Goal: Browse casually: Explore the website without a specific task or goal

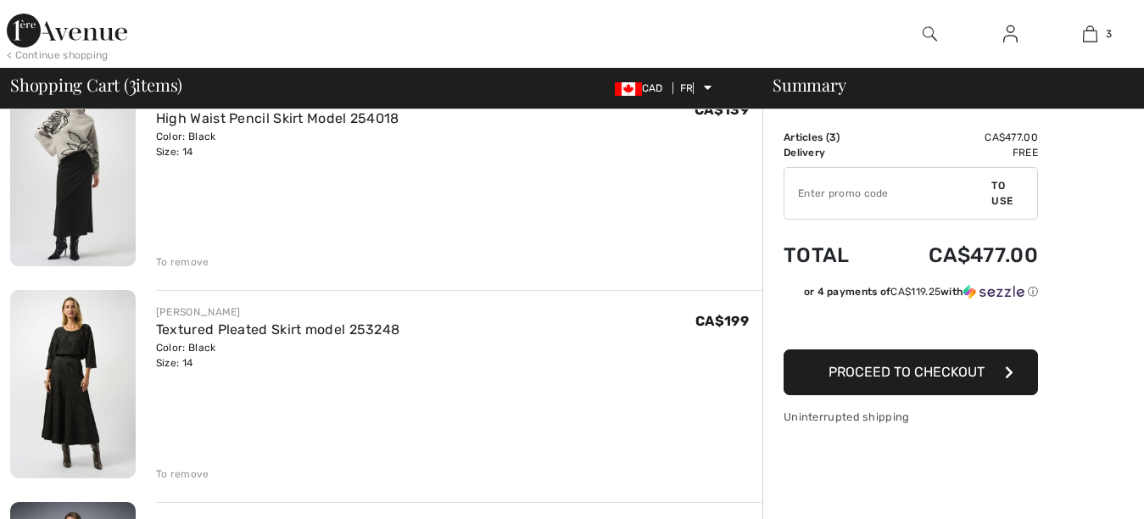
checkbox input "true"
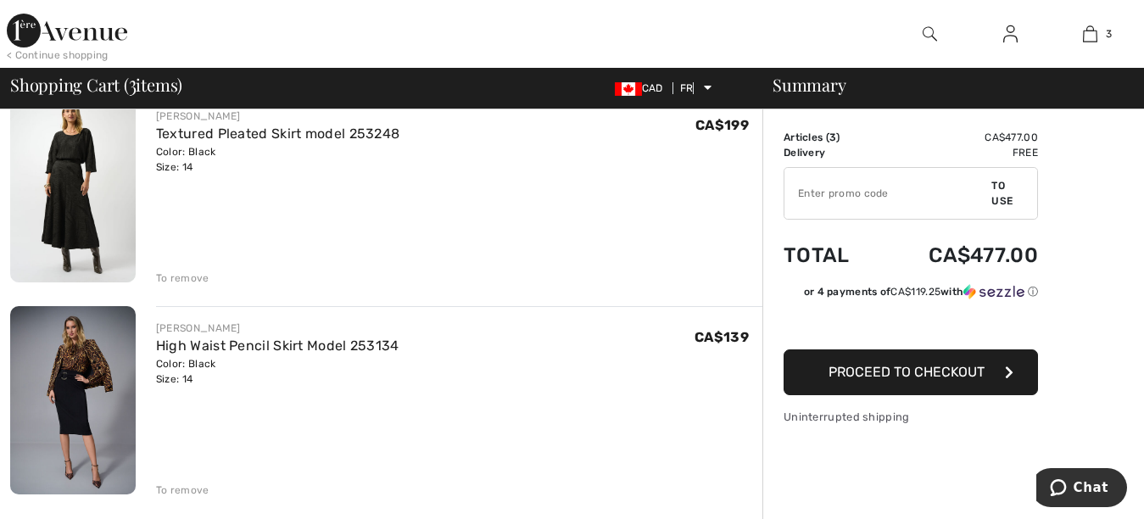
scroll to position [368, 0]
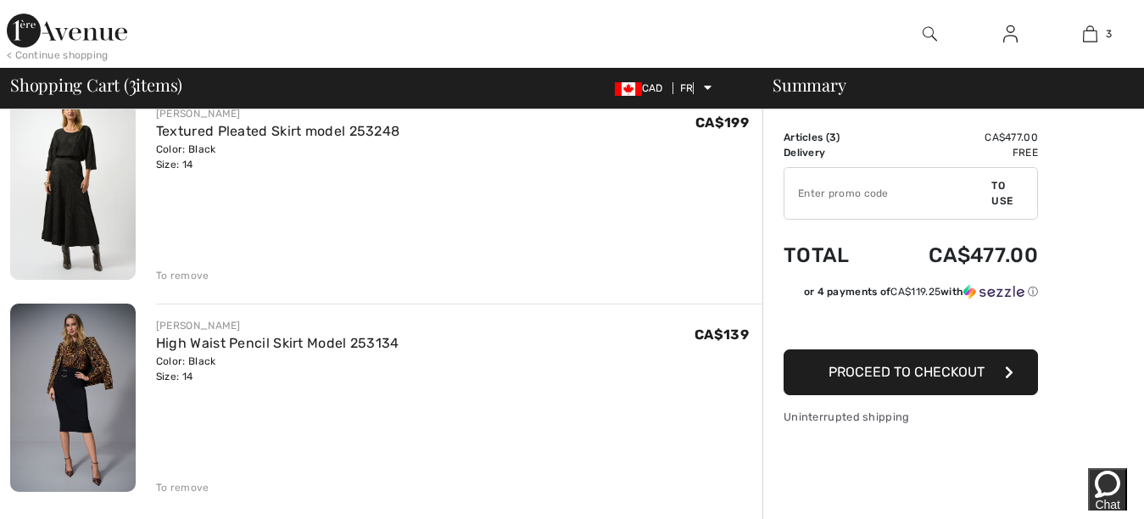
click at [176, 489] on font "To remove" at bounding box center [182, 488] width 53 height 12
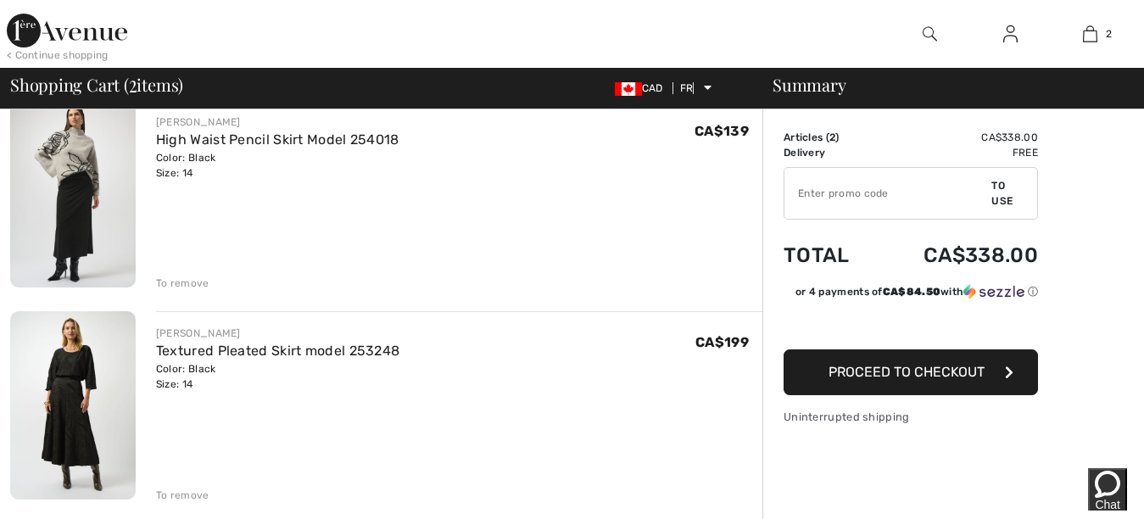
scroll to position [123, 0]
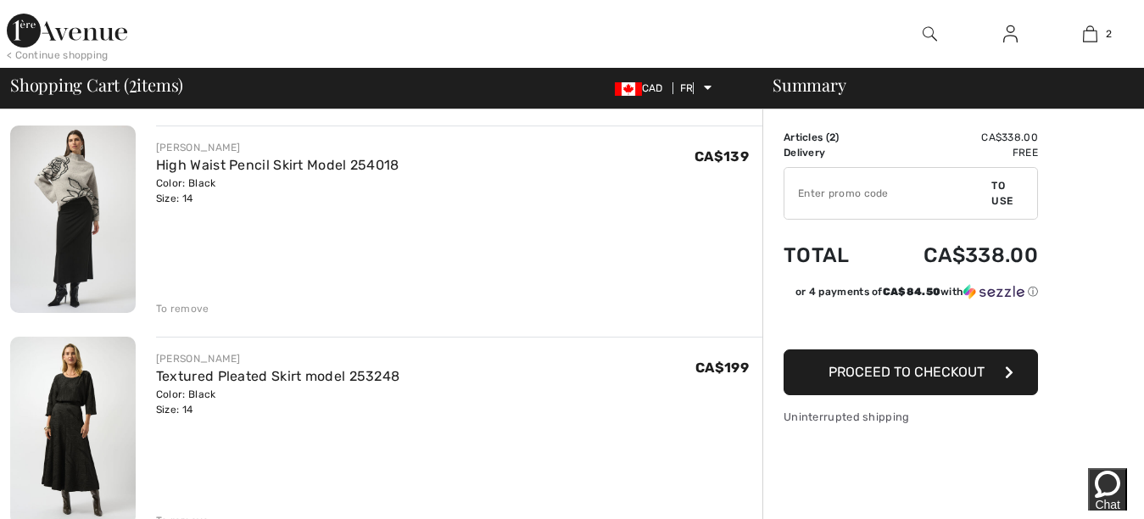
click at [64, 260] on img at bounding box center [73, 219] width 126 height 187
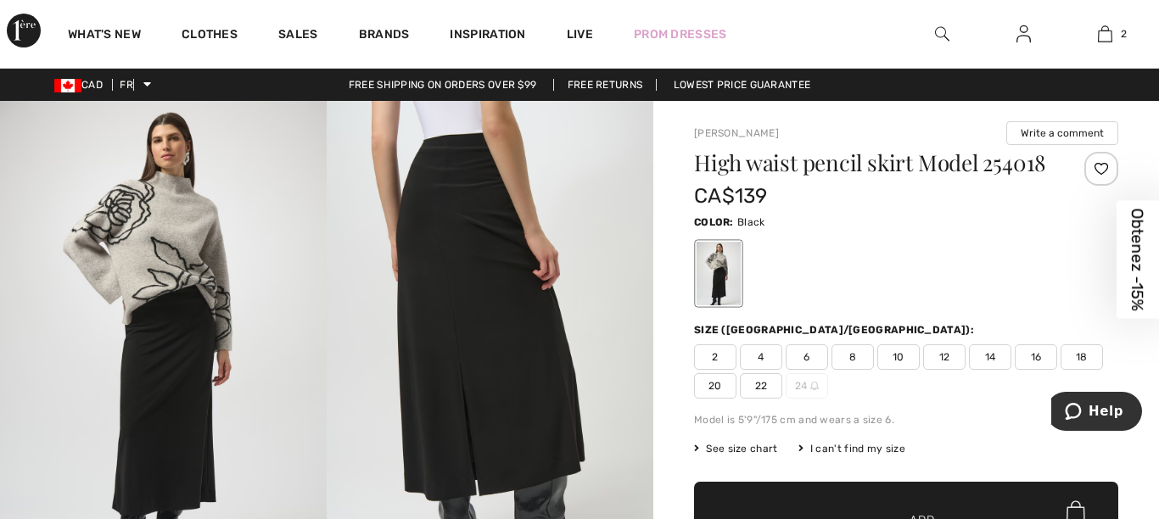
click at [900, 309] on div "Close dialog Get 15% off your first order Be in the front row. Sign up and rece…" at bounding box center [579, 259] width 1159 height 519
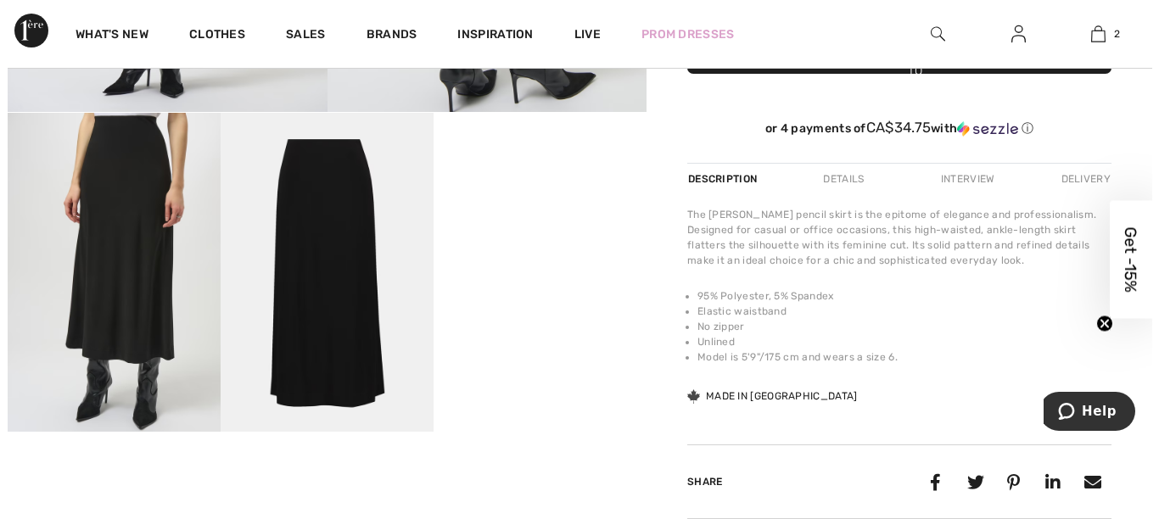
scroll to position [457, 0]
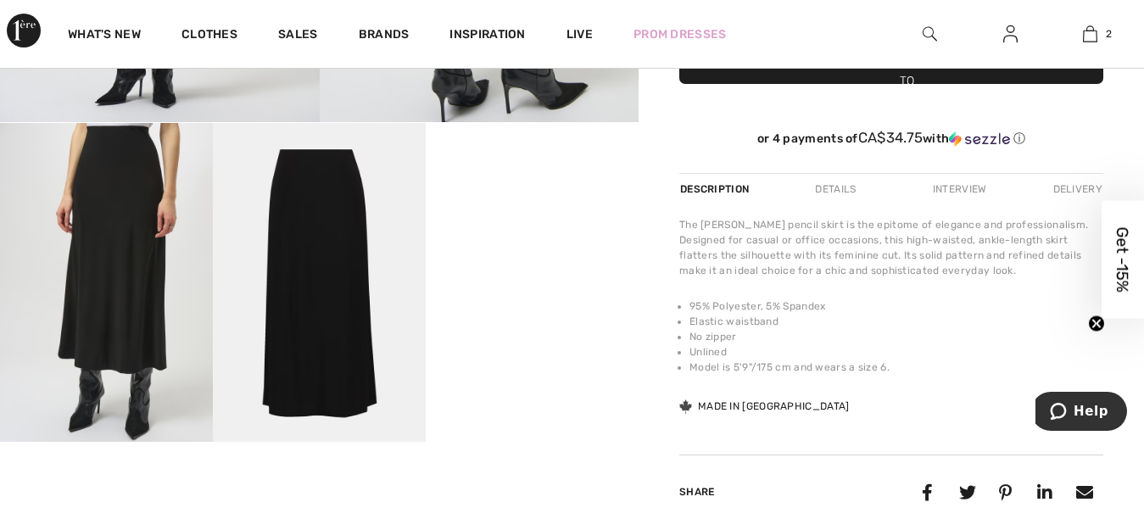
click at [324, 338] on img at bounding box center [319, 283] width 213 height 320
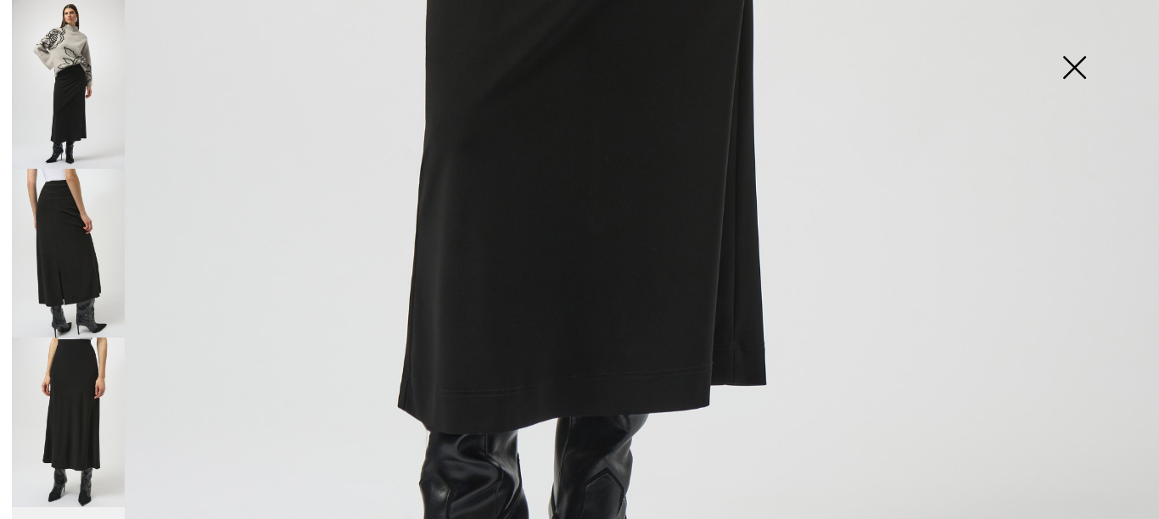
scroll to position [1127, 0]
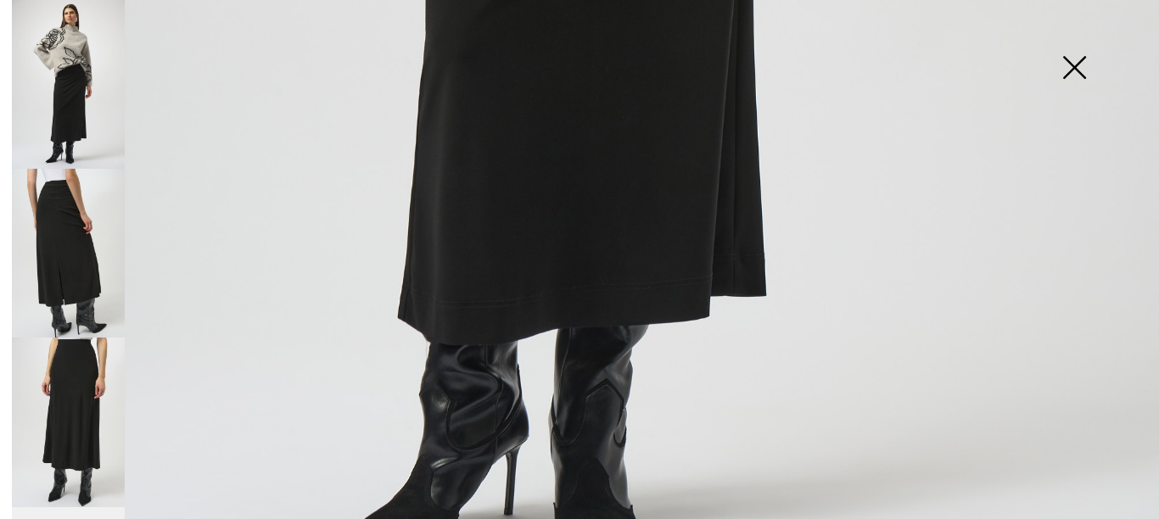
click at [60, 266] on img at bounding box center [68, 253] width 113 height 169
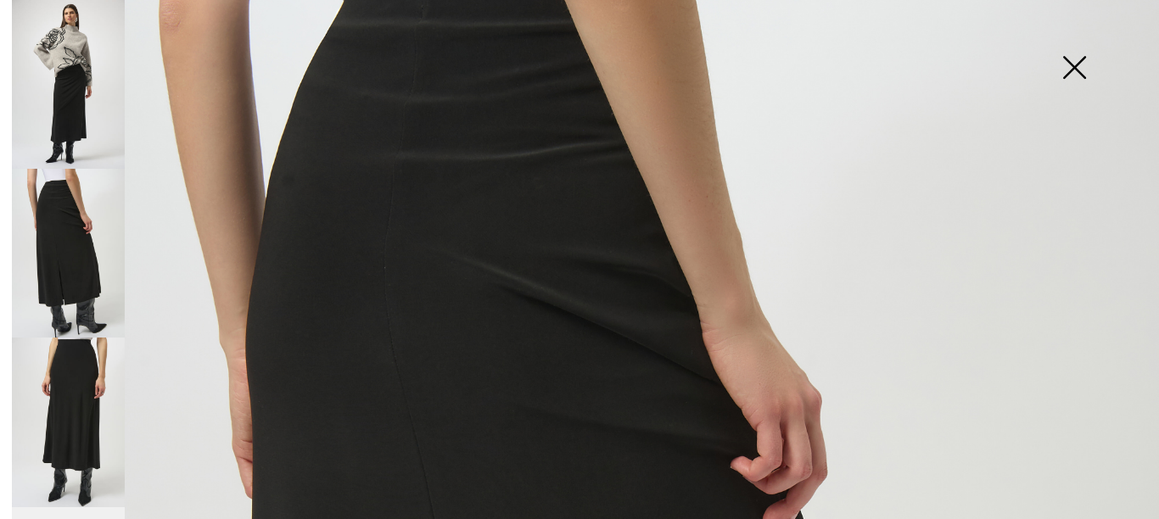
scroll to position [103, 0]
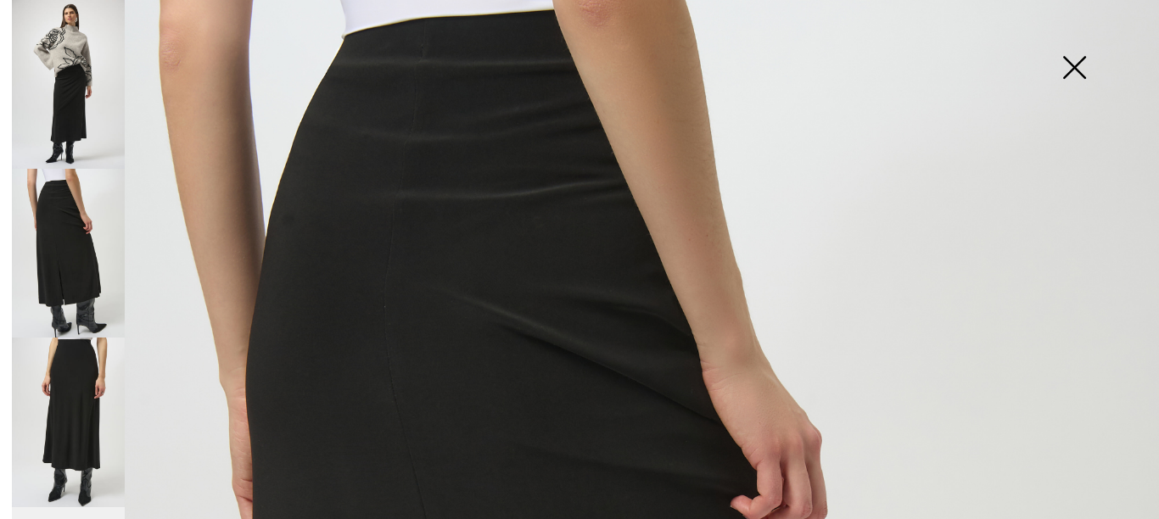
click at [60, 116] on img at bounding box center [68, 84] width 113 height 169
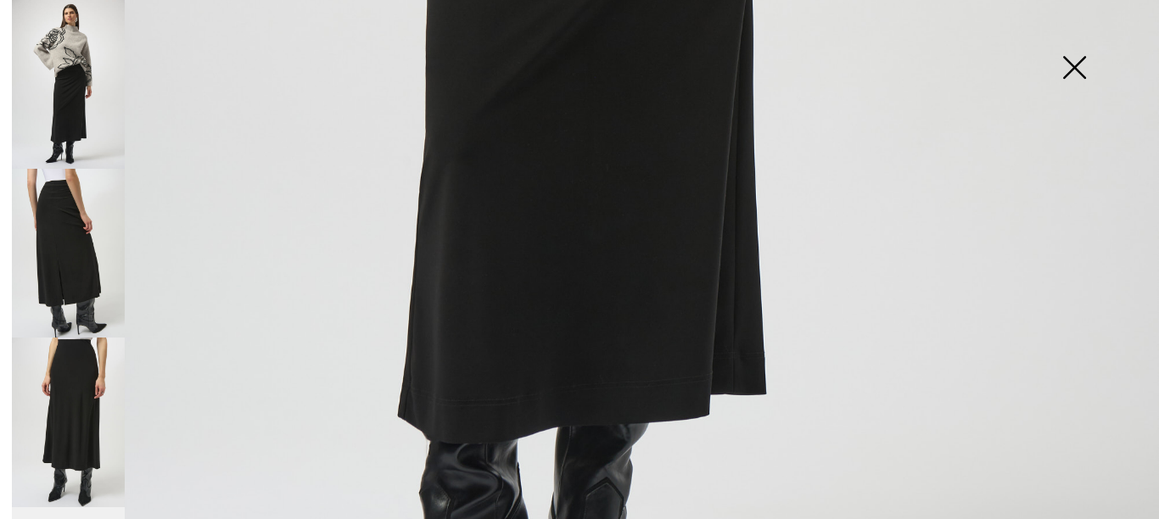
scroll to position [1032, 0]
click at [81, 400] on img at bounding box center [68, 422] width 113 height 169
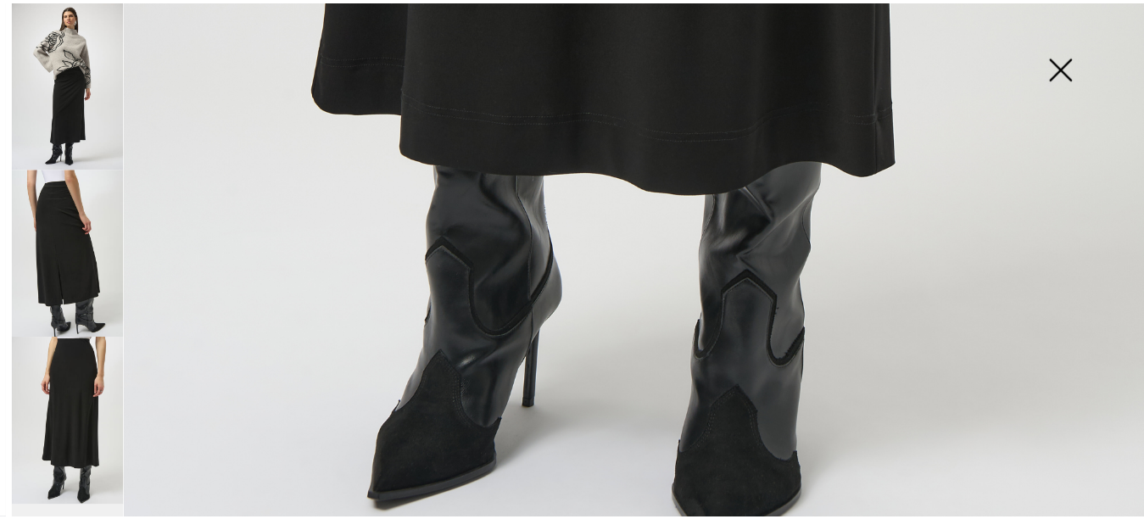
scroll to position [1195, 0]
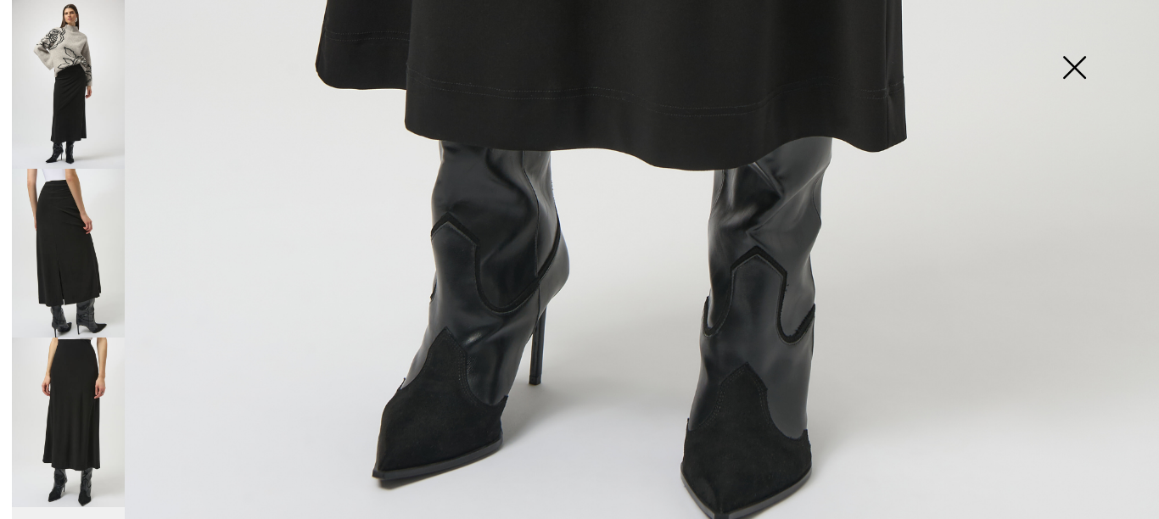
click at [1075, 64] on img at bounding box center [1074, 68] width 85 height 87
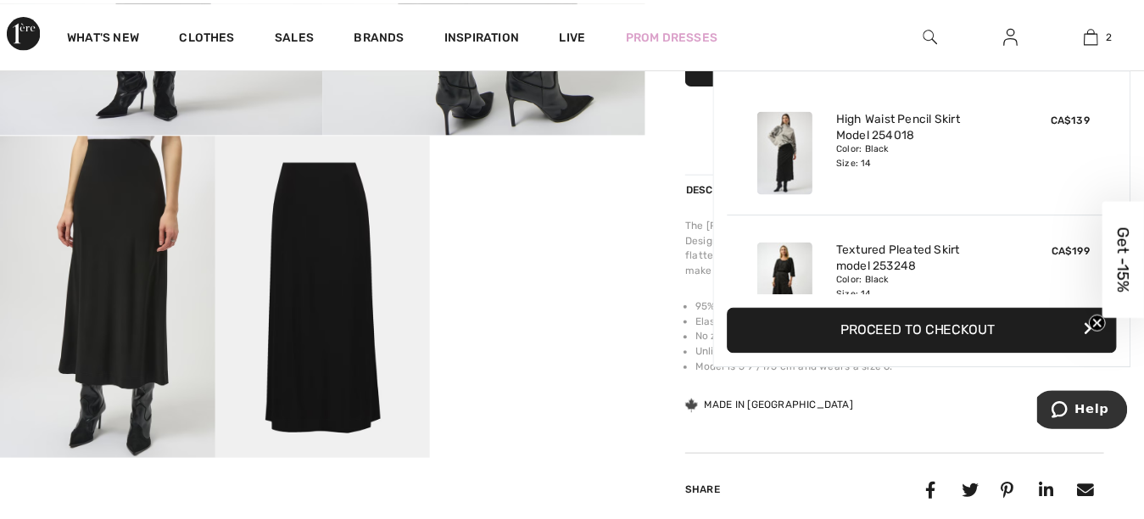
scroll to position [1174, 0]
